Goal: Information Seeking & Learning: Learn about a topic

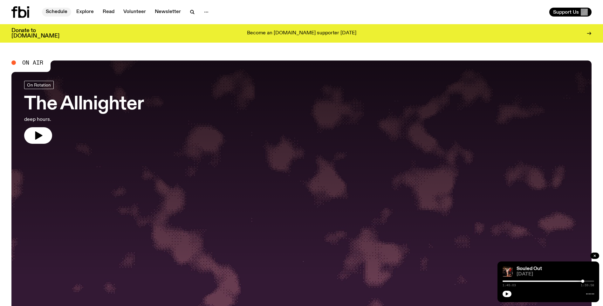
click at [57, 10] on link "Schedule" at bounding box center [56, 12] width 29 height 9
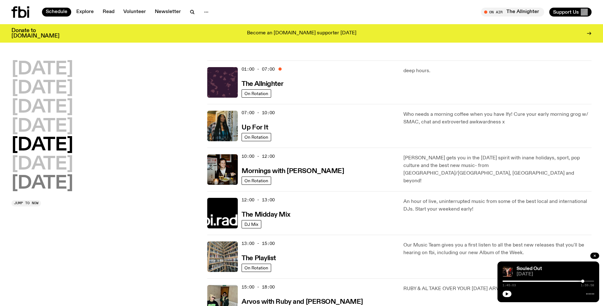
click at [44, 182] on h2 "[DATE]" at bounding box center [42, 183] width 62 height 18
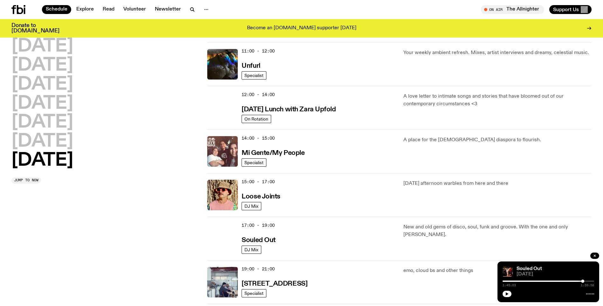
scroll to position [240, 0]
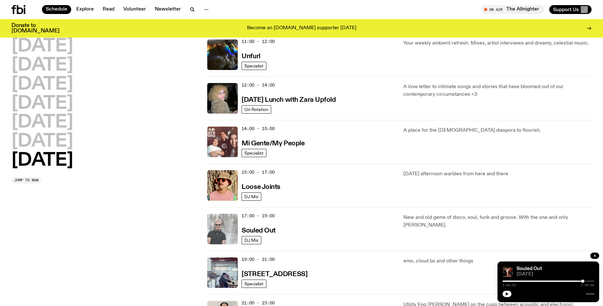
click at [233, 223] on img at bounding box center [222, 228] width 30 height 30
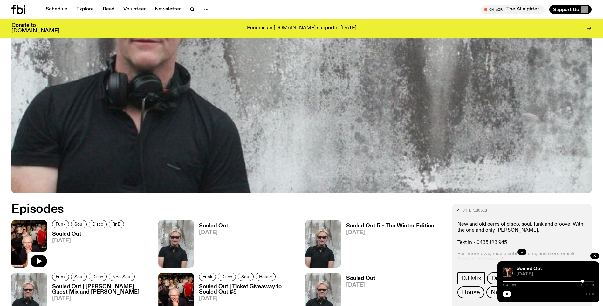
scroll to position [282, 0]
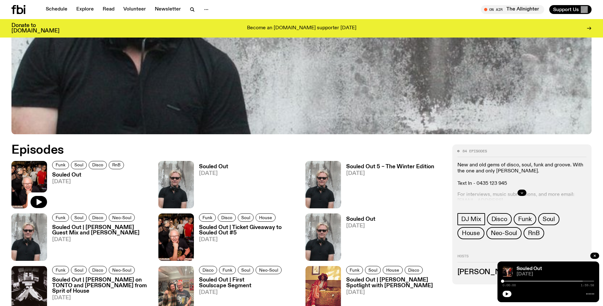
drag, startPoint x: 583, startPoint y: 281, endPoint x: 491, endPoint y: 281, distance: 91.8
click at [505, 293] on icon "button" at bounding box center [507, 294] width 4 height 4
